Goal: Task Accomplishment & Management: Manage account settings

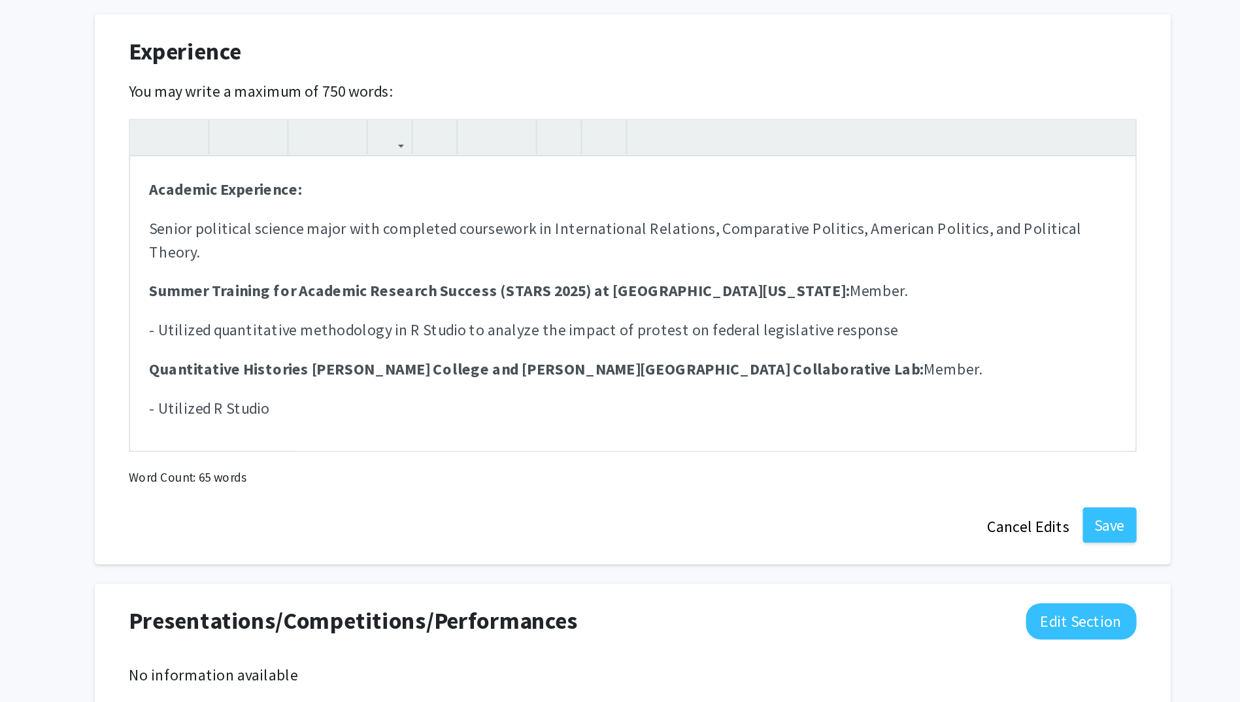
scroll to position [18, 0]
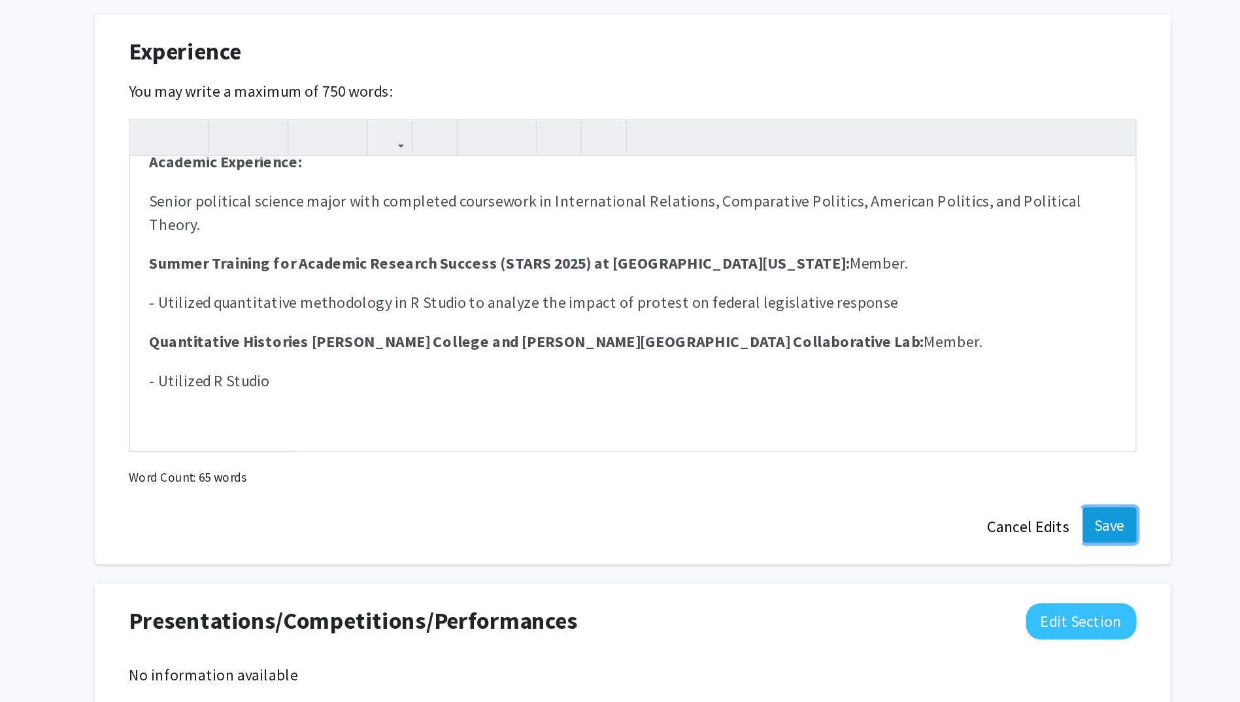
click at [934, 471] on button "Save" at bounding box center [939, 462] width 36 height 24
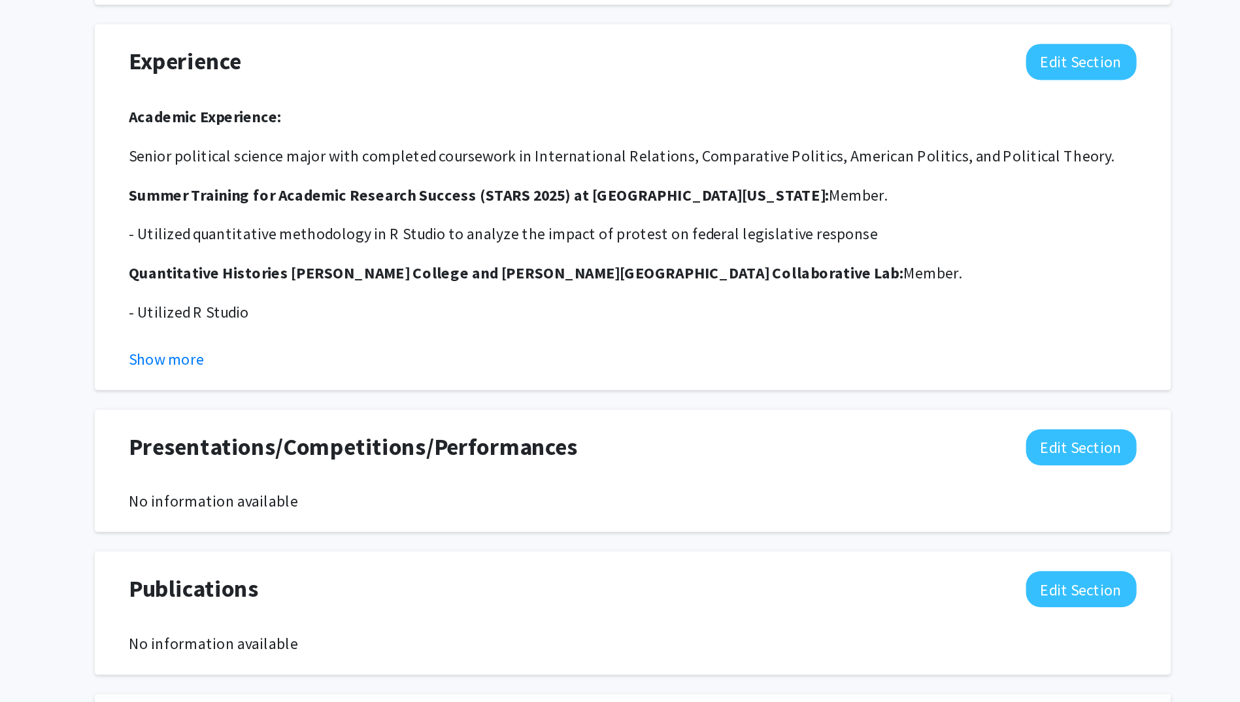
scroll to position [1013, 0]
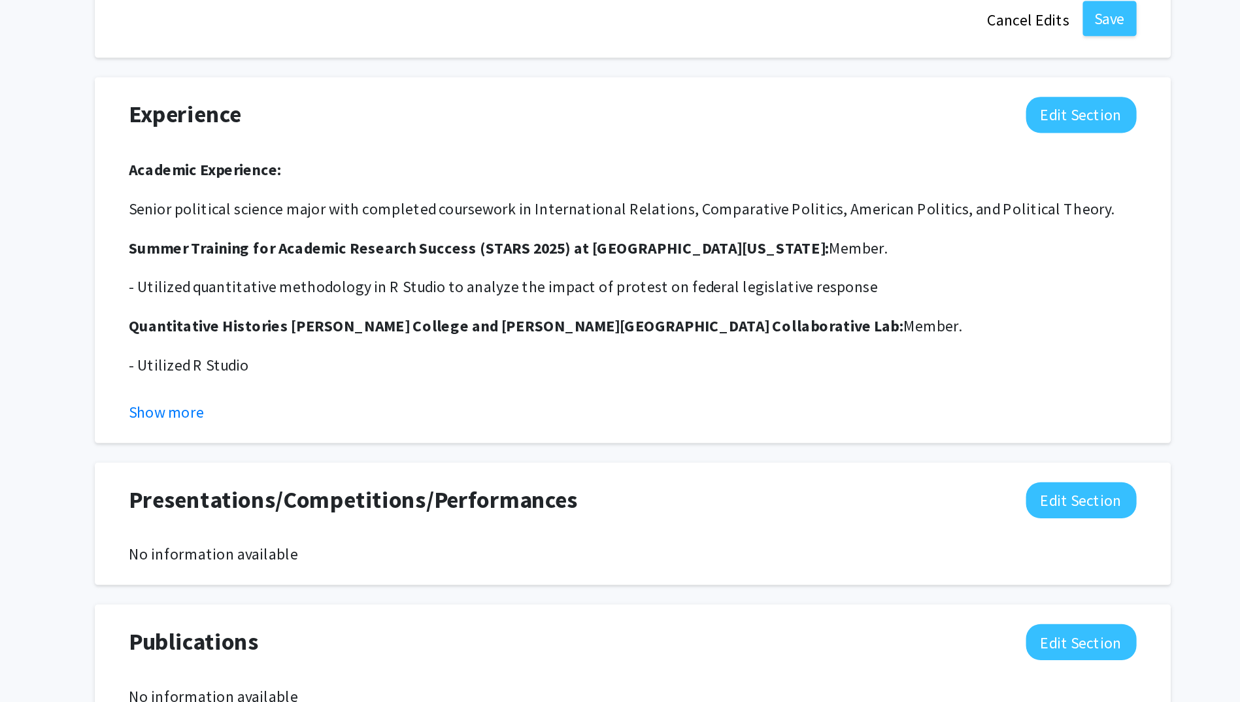
click at [914, 155] on div "Experience Edit Section Academic Experience: Senior political science major wit…" at bounding box center [620, 234] width 693 height 218
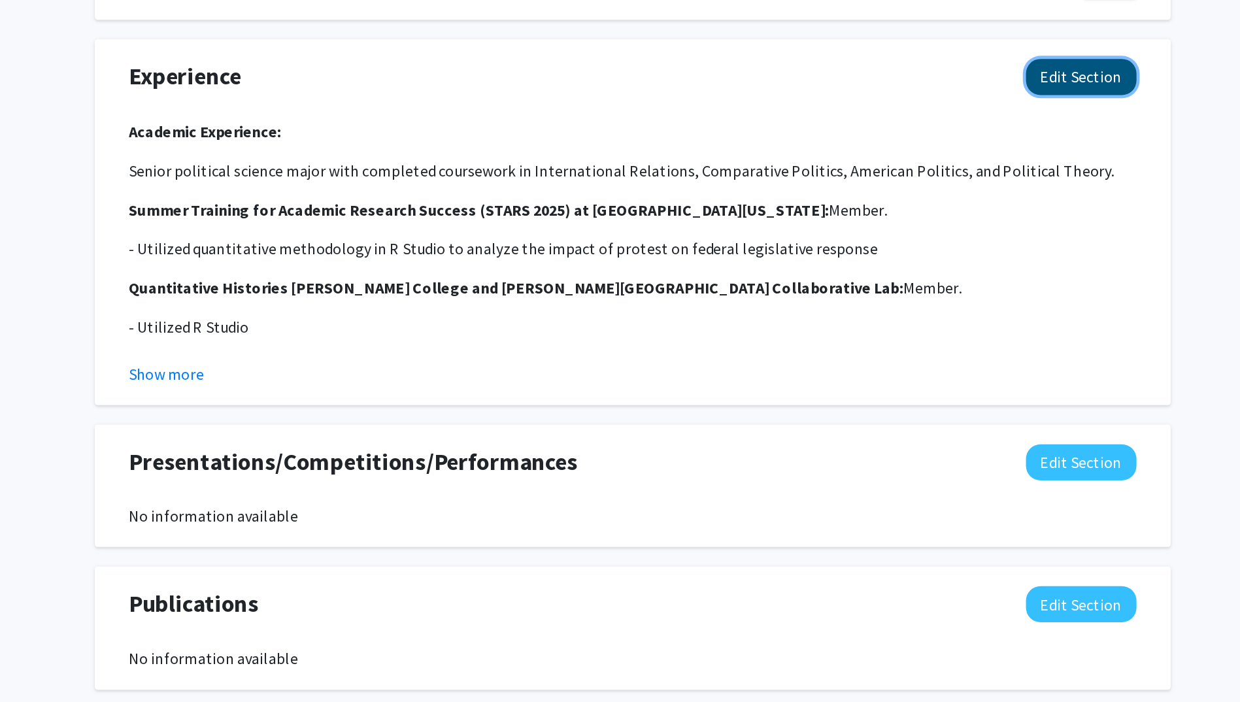
click at [907, 139] on button "Edit Section" at bounding box center [920, 137] width 74 height 24
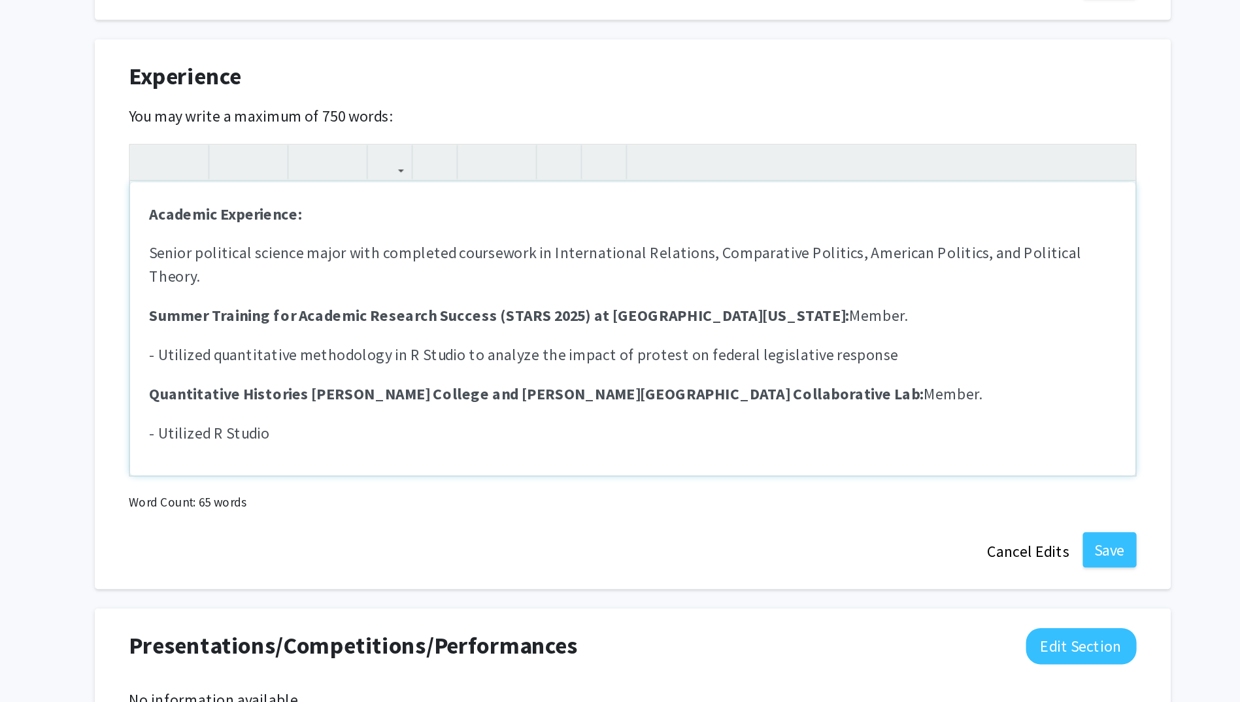
click at [414, 367] on p "- Utilized R Studio" at bounding box center [620, 375] width 646 height 16
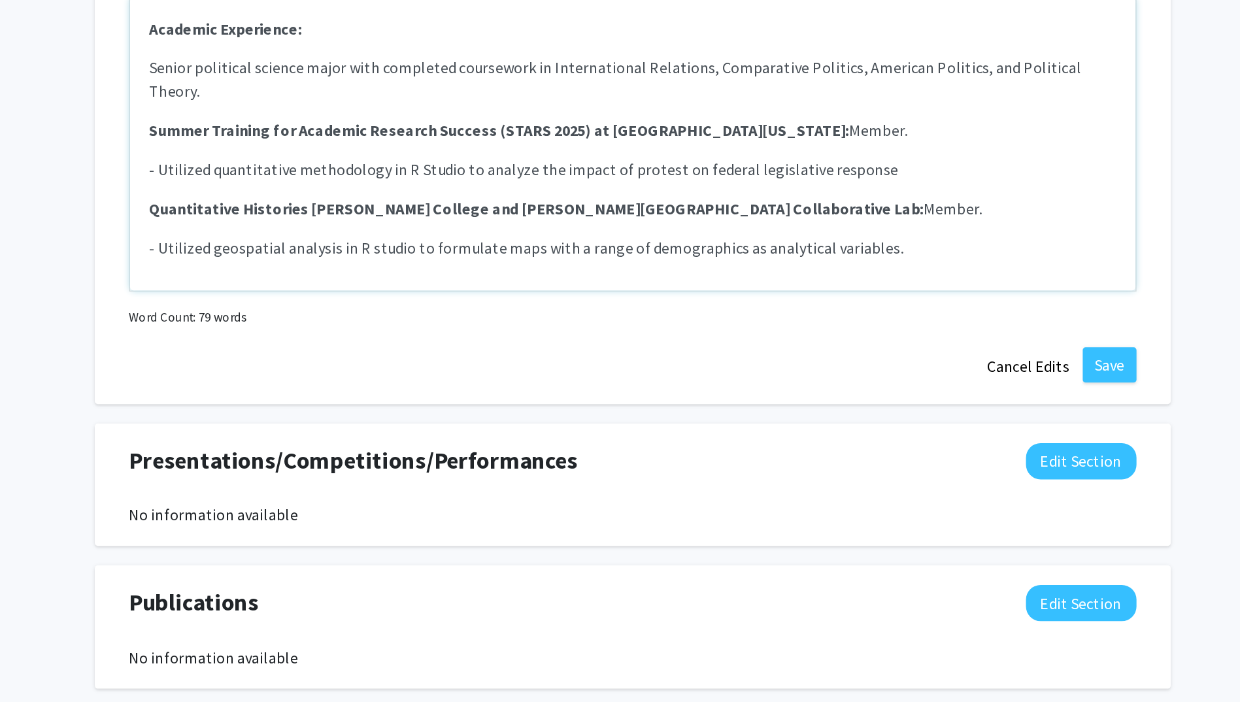
drag, startPoint x: 805, startPoint y: 275, endPoint x: 775, endPoint y: 305, distance: 43.0
click at [775, 305] on div "Academic Experience: Senior political science major with completed coursework i…" at bounding box center [620, 305] width 672 height 196
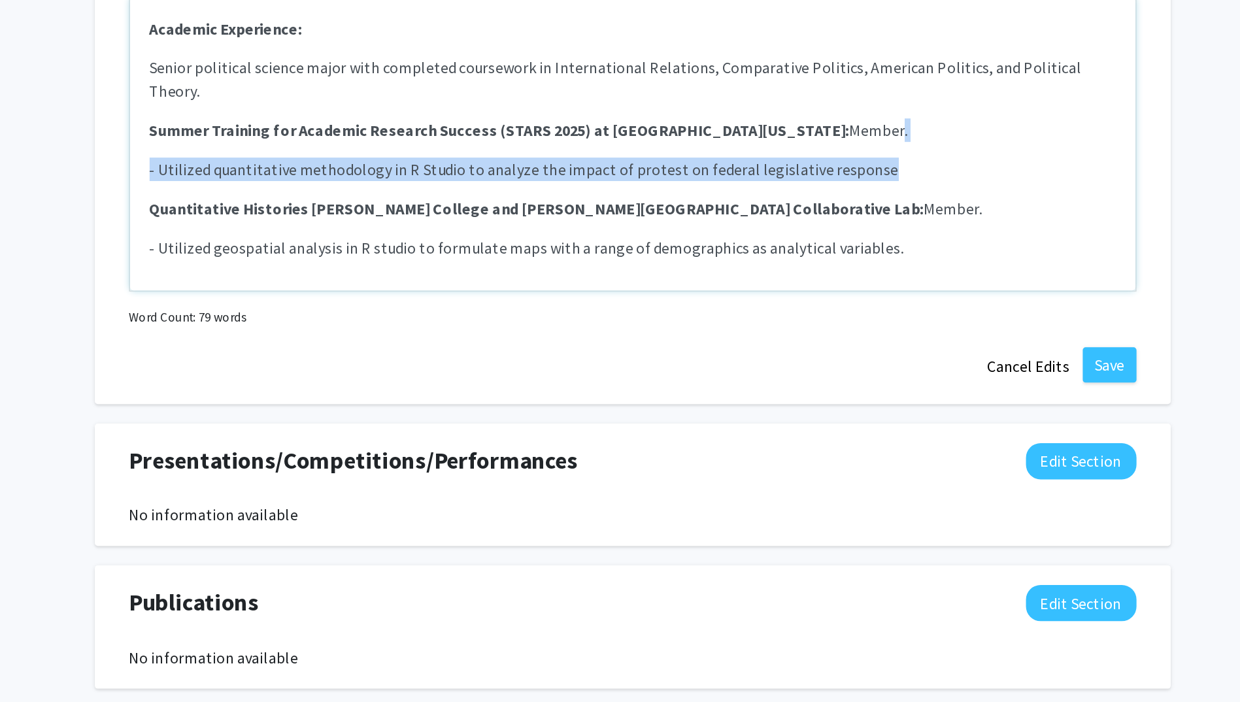
click at [775, 316] on span "- Utilized quantitative methodology in R Studio to analyze the impact of protes…" at bounding box center [547, 322] width 501 height 13
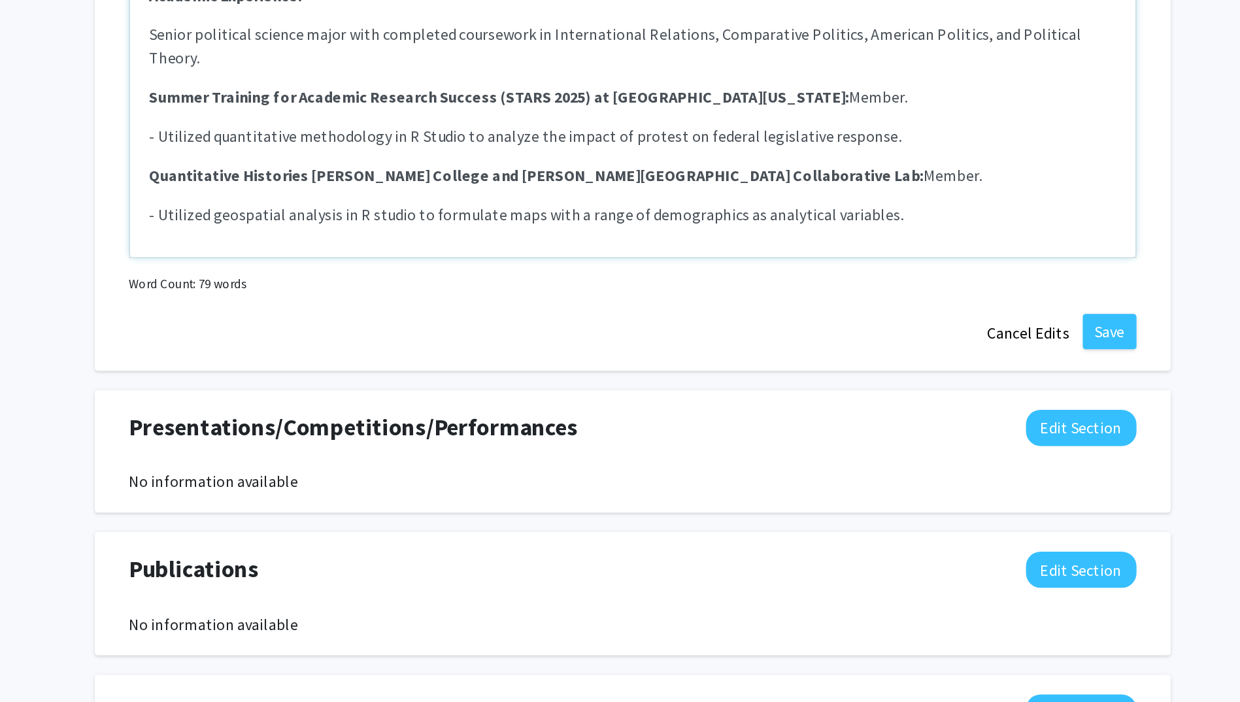
click at [826, 367] on p "- Utilized geospatial analysis in R studio to formulate maps with a range of de…" at bounding box center [620, 375] width 646 height 16
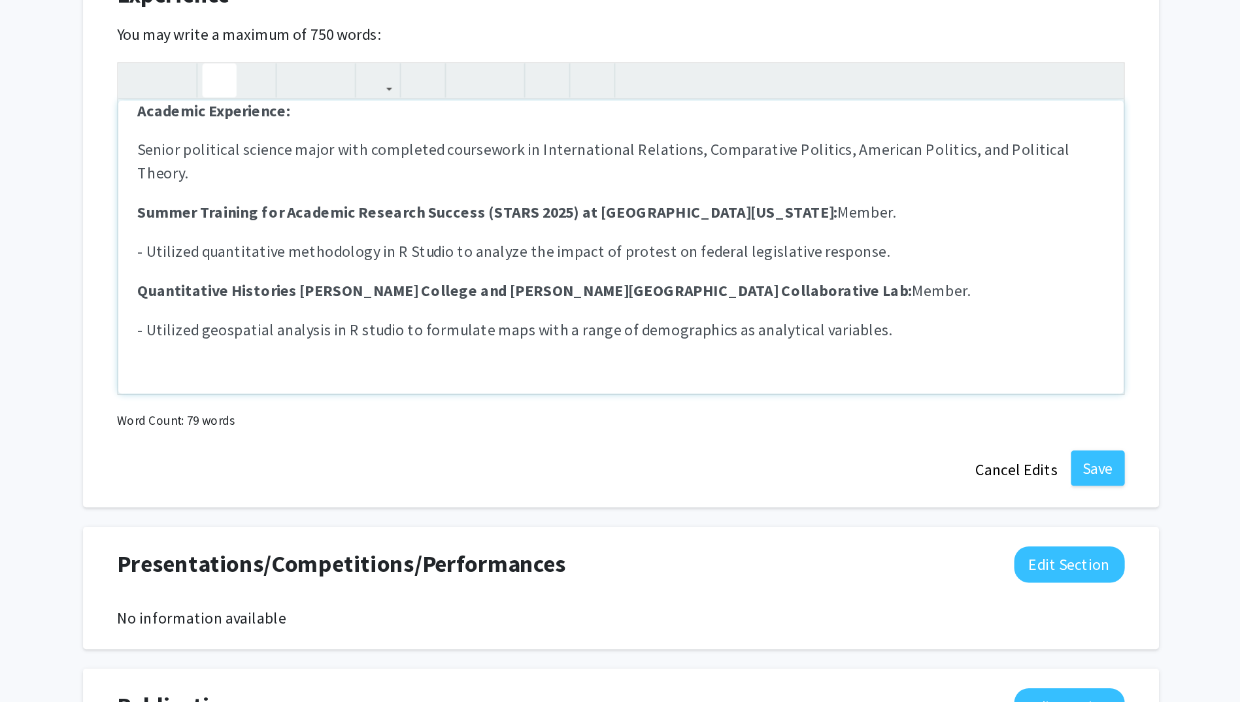
click at [354, 193] on icon "button" at bounding box center [351, 194] width 11 height 22
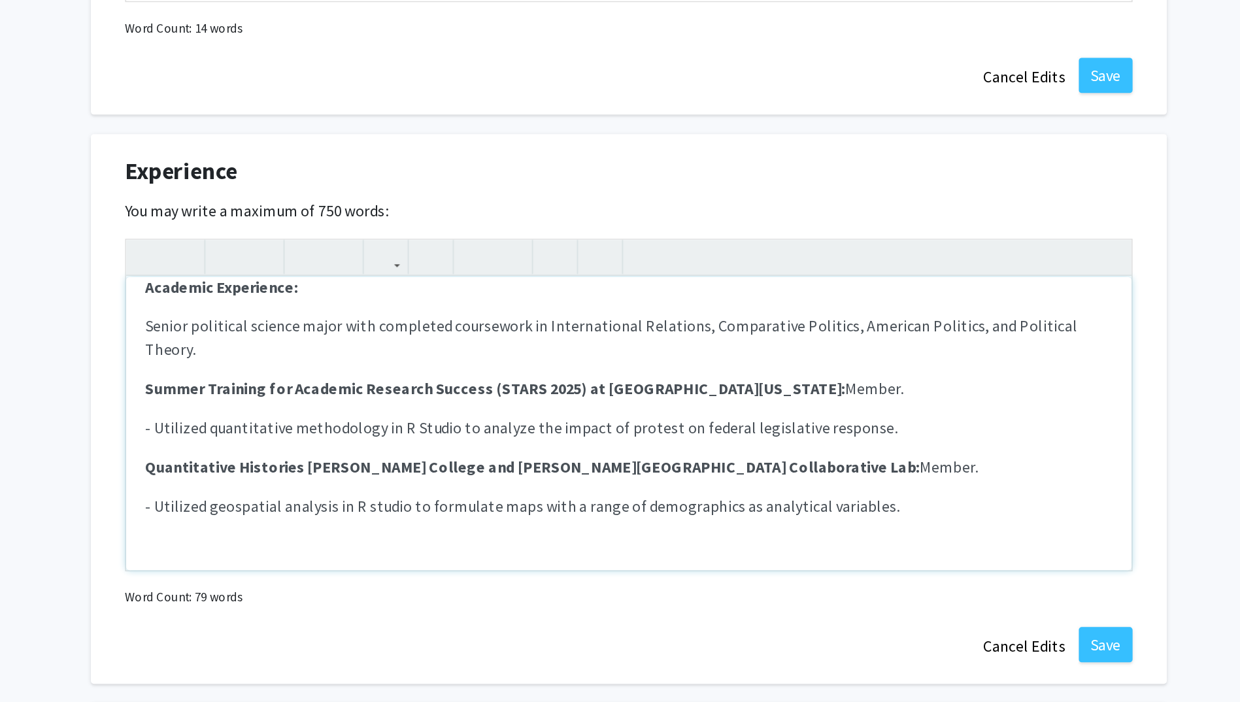
click at [924, 242] on p "Senior political science major with completed coursework in International Relat…" at bounding box center [620, 247] width 646 height 31
click at [938, 237] on div "Academic Experience: Senior political science major with completed coursework i…" at bounding box center [620, 305] width 672 height 196
click at [818, 281] on p "Summer Training for Academic Research Success (STARS 2025) at [GEOGRAPHIC_DATA]…" at bounding box center [620, 282] width 646 height 16
click at [762, 280] on strong "Summer Training for Academic Research Success (STARS 2025) at [GEOGRAPHIC_DATA]…" at bounding box center [531, 281] width 468 height 13
click at [798, 314] on p "- Utilized quantitative methodology in R Studio to analyze the impact of protes…" at bounding box center [620, 308] width 646 height 16
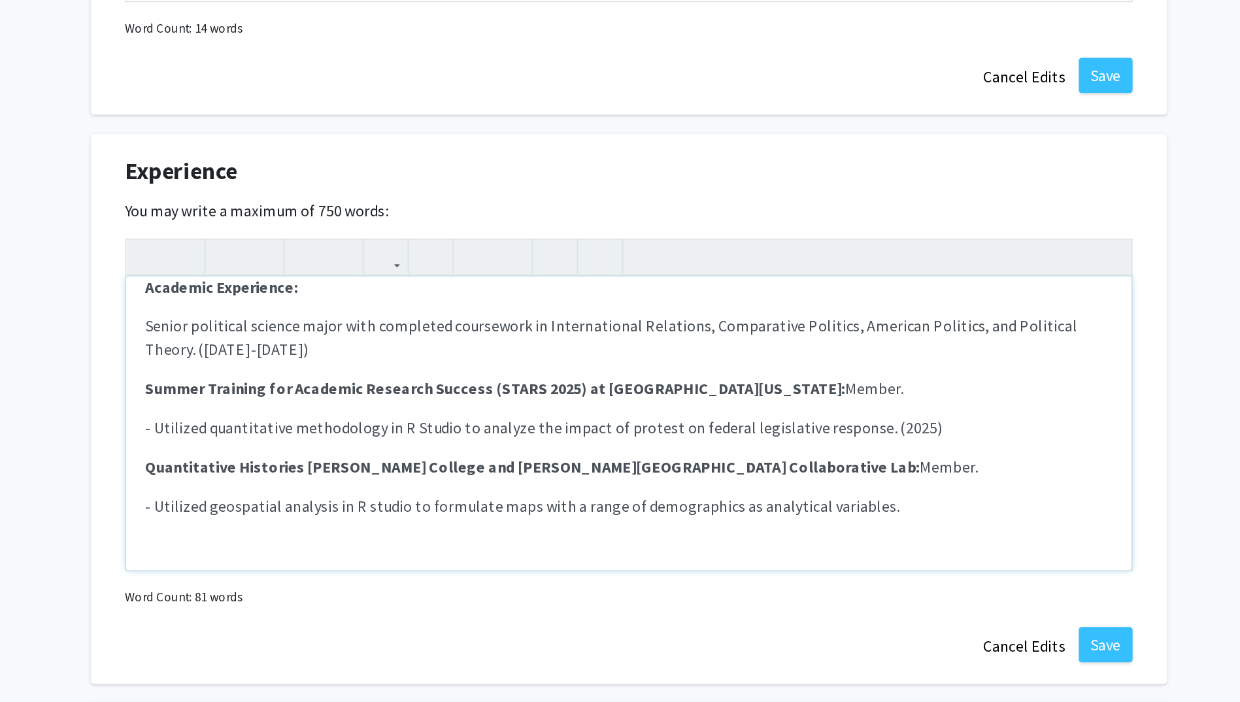
click at [801, 365] on p "- Utilized geospatial analysis in R studio to formulate maps with a range of de…" at bounding box center [620, 360] width 646 height 16
type textarea "<p><strong>Academic Experience:&nbsp;</strong></p><p>Senior political science m…"
click at [939, 443] on button "Save" at bounding box center [939, 453] width 36 height 24
